Goal: Submit feedback/report problem

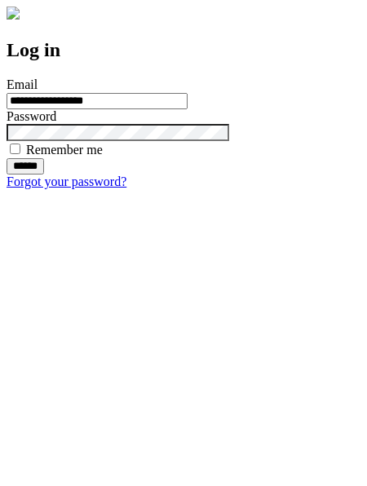
type input "**********"
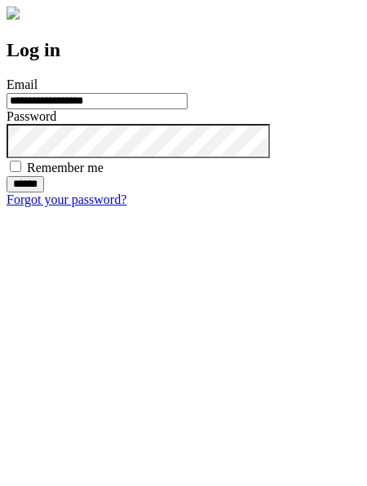
click at [44, 193] on input "******" at bounding box center [26, 184] width 38 height 16
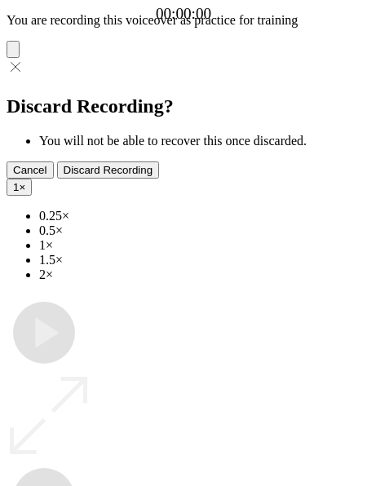
type input "**********"
